Goal: Information Seeking & Learning: Learn about a topic

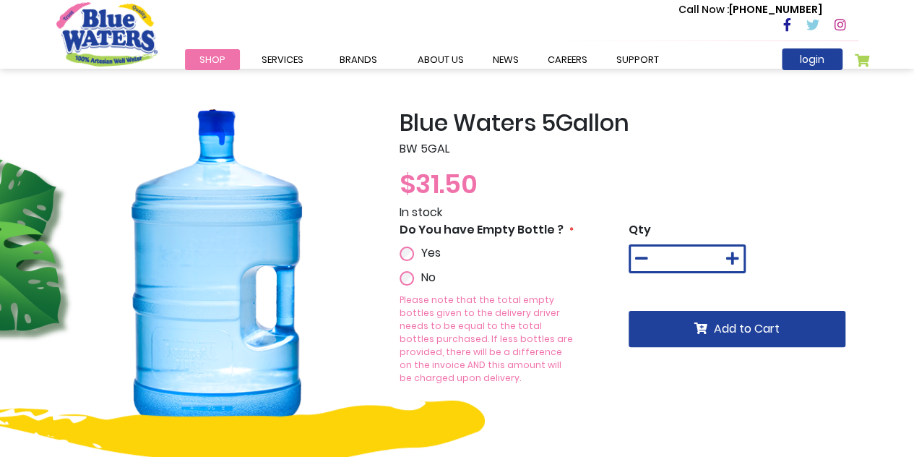
click at [424, 249] on span "Yes" at bounding box center [431, 252] width 20 height 17
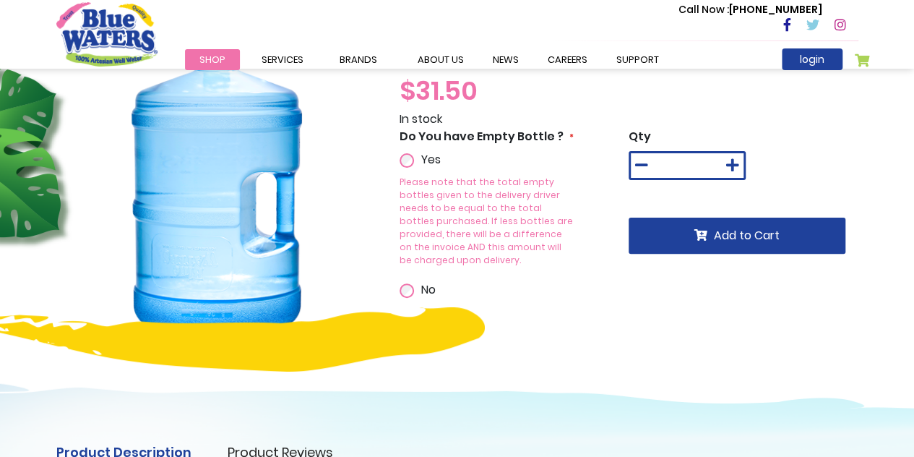
scroll to position [146, 0]
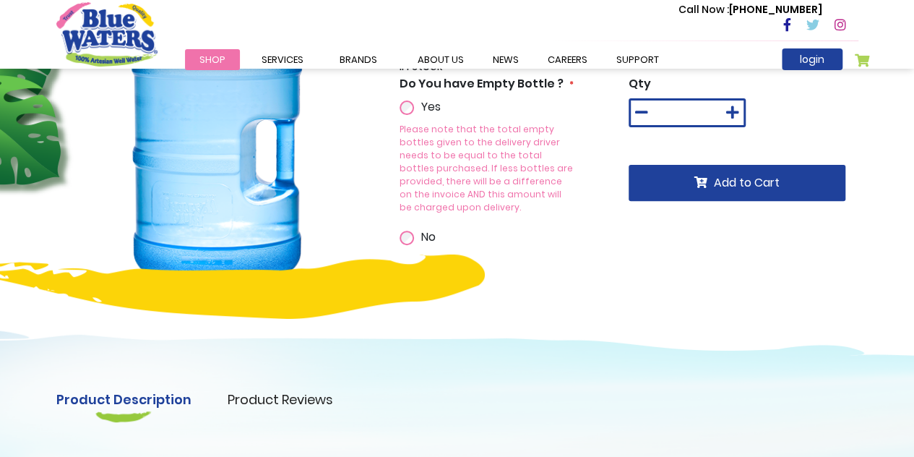
click at [413, 228] on div "No" at bounding box center [458, 236] width 117 height 17
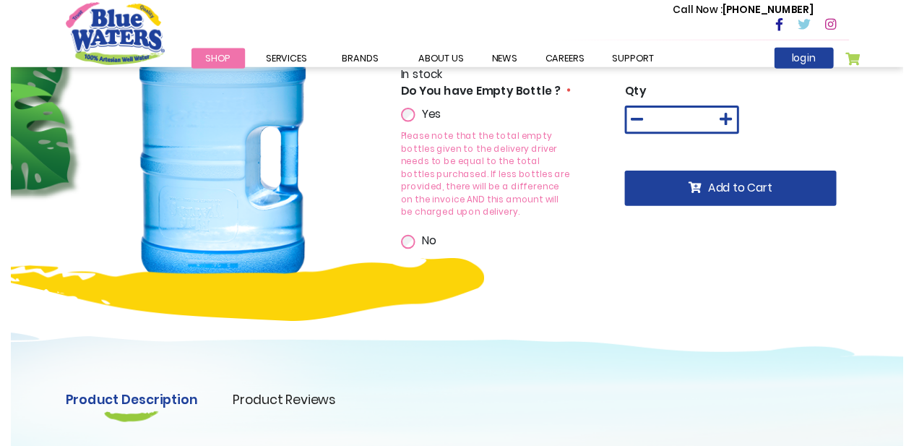
scroll to position [233, 0]
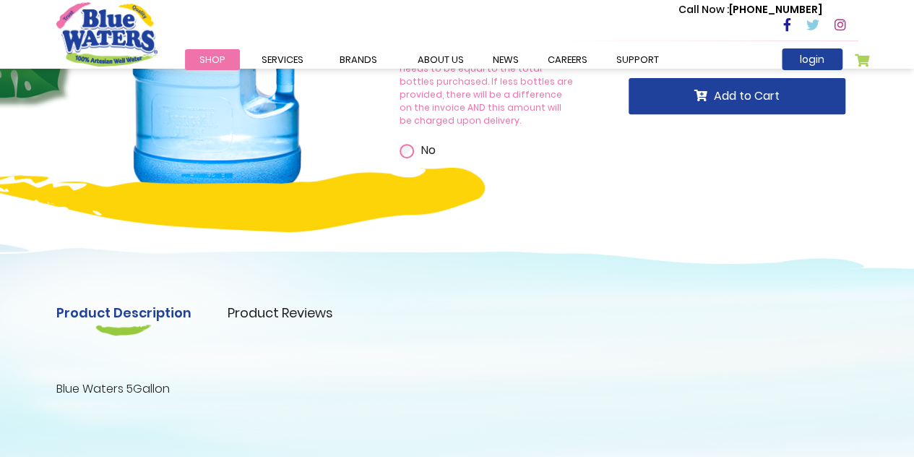
click at [330, 321] on li "Product Reviews" at bounding box center [299, 313] width 142 height 20
click at [312, 316] on link "Product Reviews" at bounding box center [281, 313] width 106 height 20
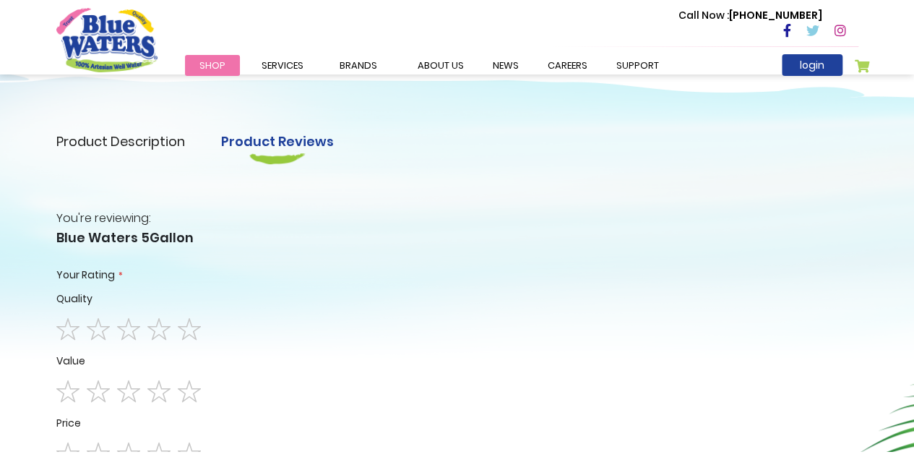
scroll to position [414, 0]
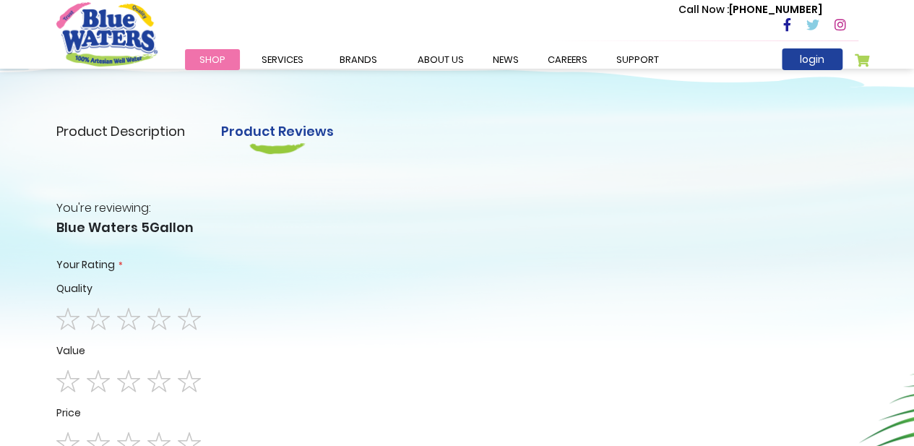
click at [105, 130] on link "Product Description" at bounding box center [120, 131] width 129 height 20
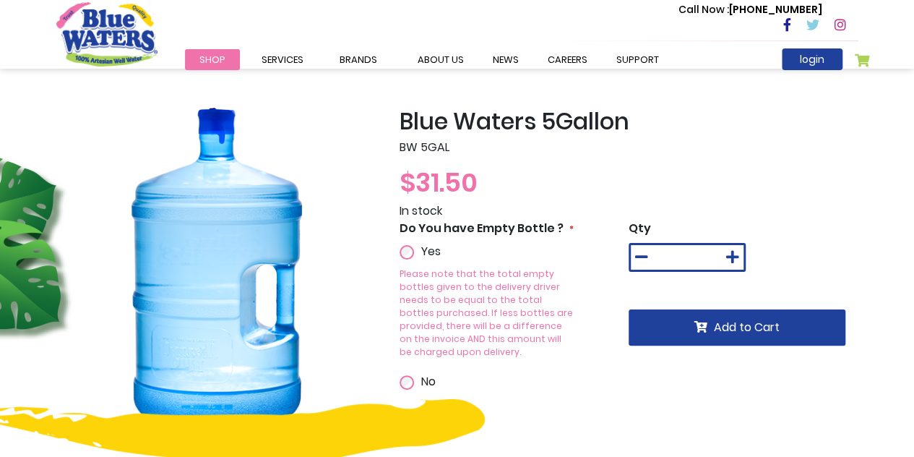
scroll to position [0, 0]
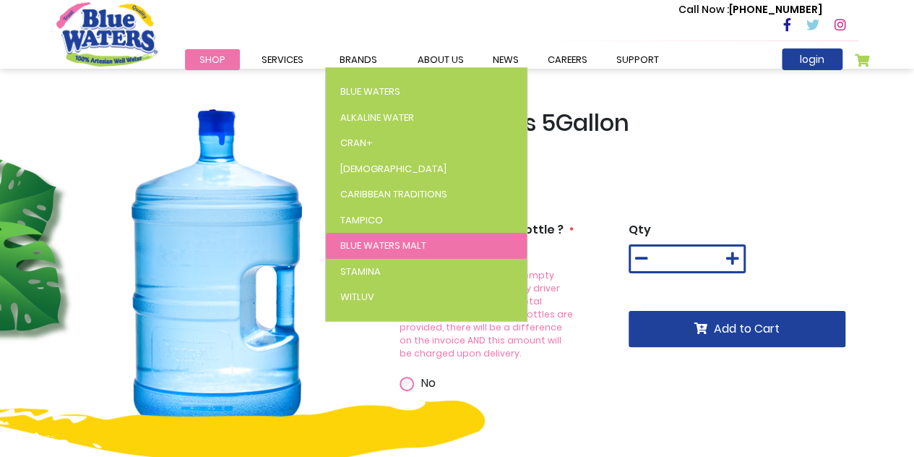
click at [396, 251] on span "Blue Waters Malt" at bounding box center [383, 246] width 86 height 14
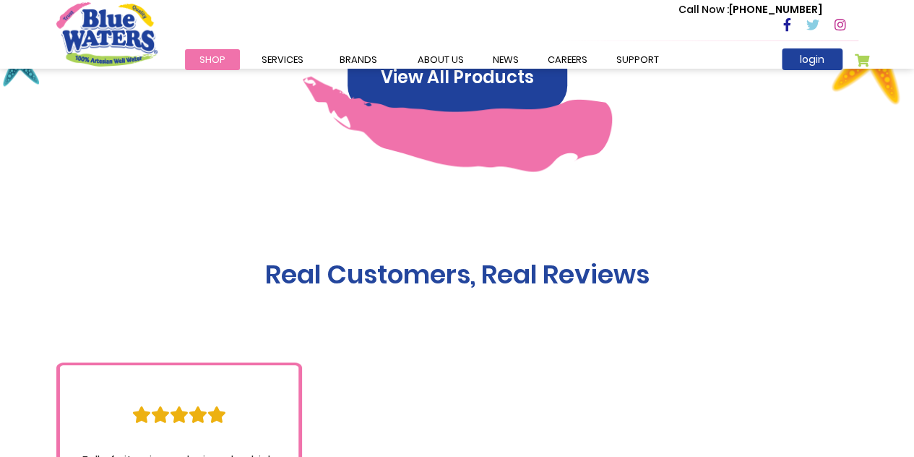
scroll to position [1071, 0]
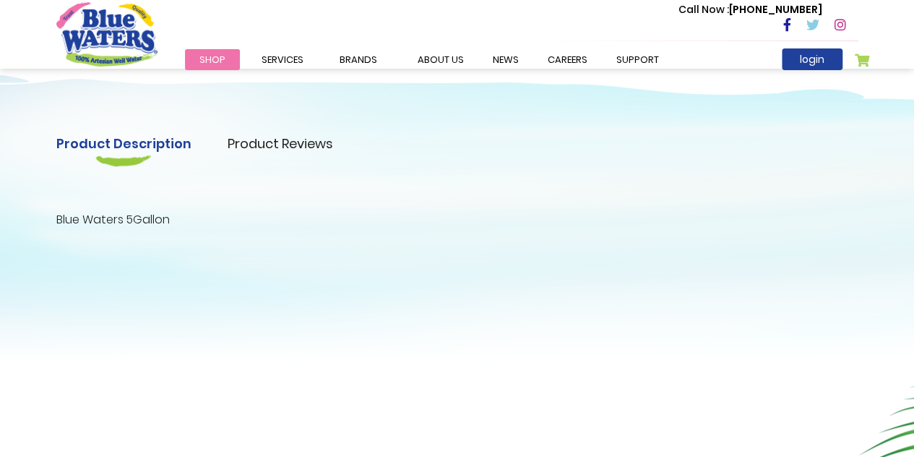
scroll to position [433, 0]
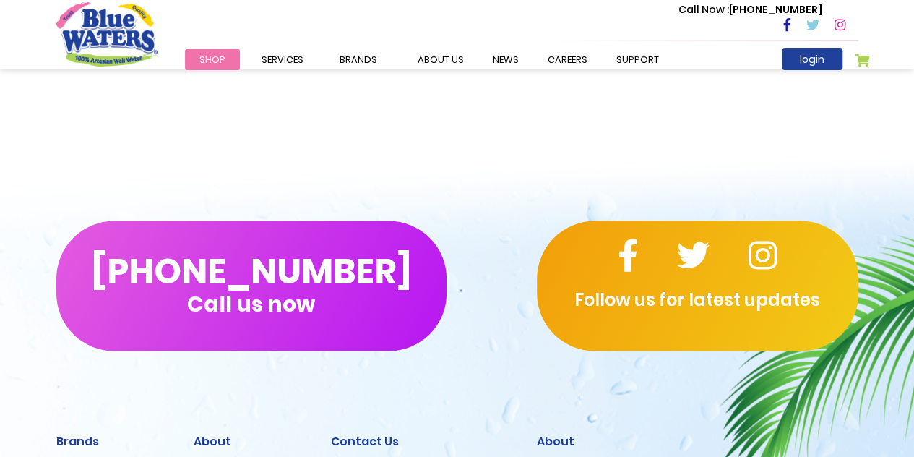
scroll to position [1256, 0]
